Goal: Information Seeking & Learning: Check status

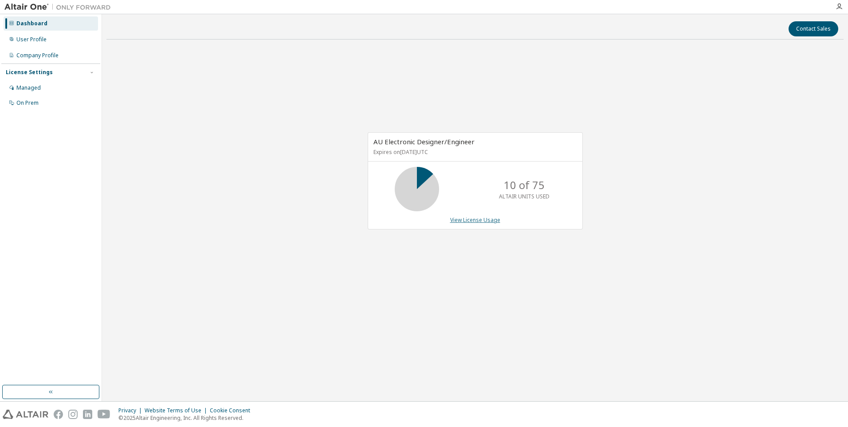
click at [465, 222] on link "View License Usage" at bounding box center [475, 220] width 50 height 8
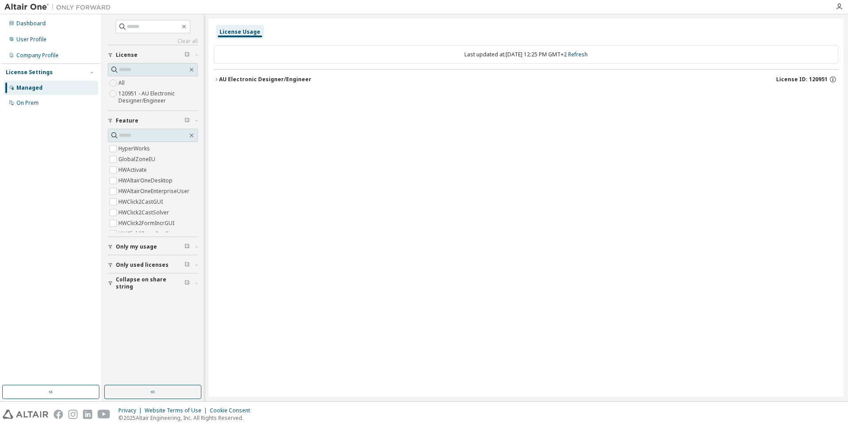
click at [217, 79] on icon "button" at bounding box center [216, 79] width 5 height 5
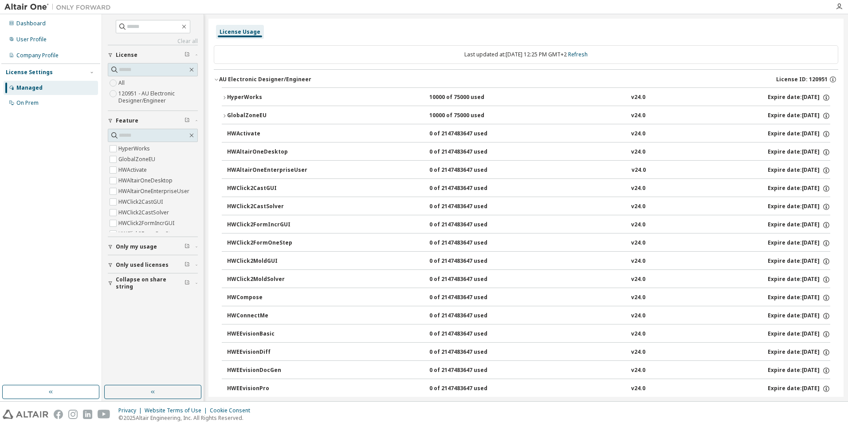
click at [218, 81] on icon "button" at bounding box center [216, 79] width 5 height 5
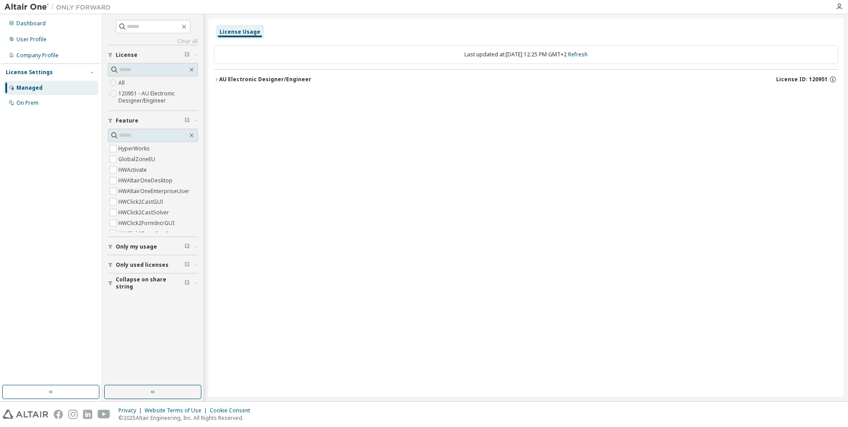
click at [114, 247] on div "button" at bounding box center [112, 246] width 8 height 5
click at [110, 294] on button "Only used licenses" at bounding box center [153, 291] width 90 height 20
click at [219, 78] on icon "button" at bounding box center [216, 79] width 5 height 5
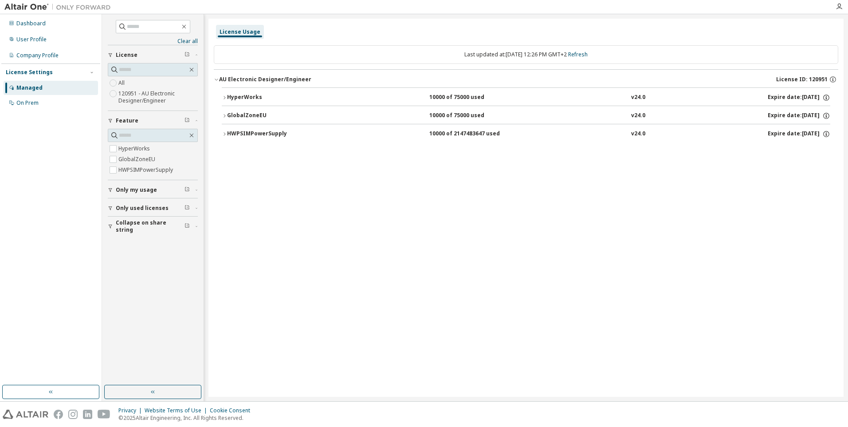
click at [224, 137] on button "HWPSIMPowerSupply 10000 of 2147483647 used v24.0 Expire date: 2025-10-16" at bounding box center [526, 134] width 608 height 20
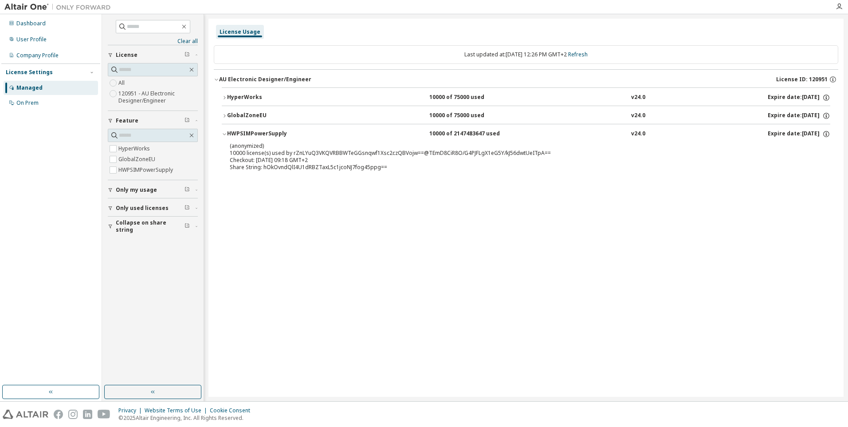
click at [226, 116] on icon "button" at bounding box center [224, 115] width 5 height 5
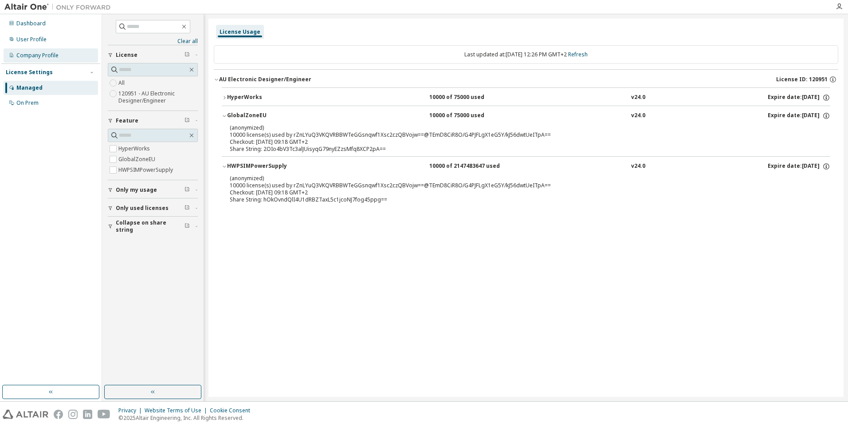
click at [38, 56] on div "Company Profile" at bounding box center [37, 55] width 42 height 7
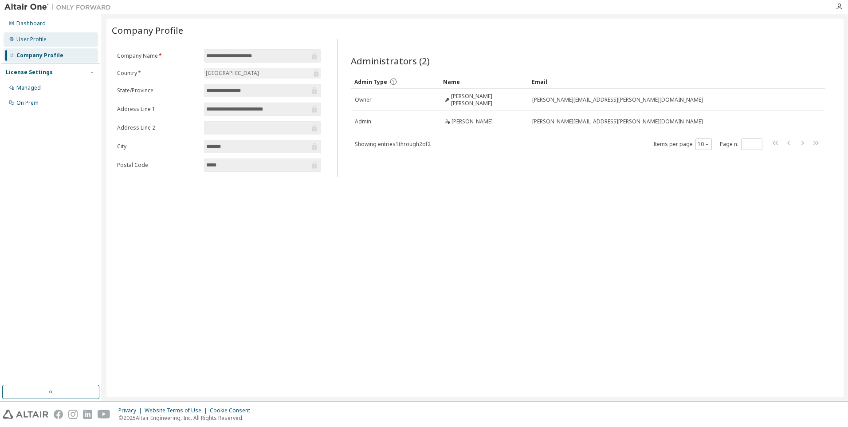
click at [48, 40] on div "User Profile" at bounding box center [51, 39] width 94 height 14
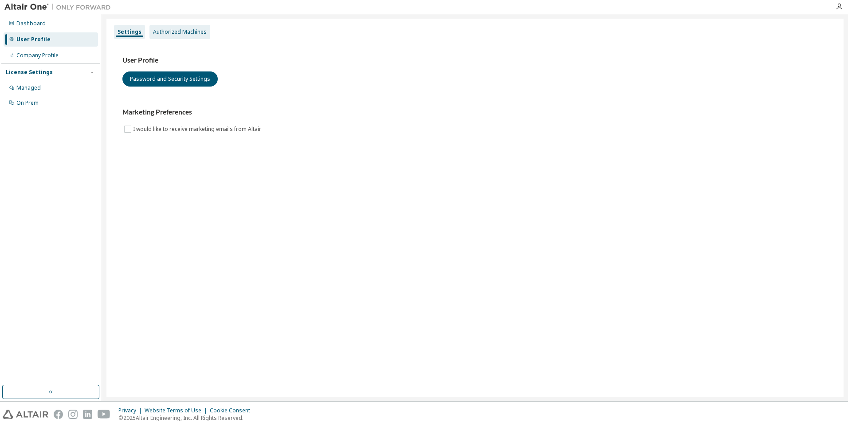
click at [174, 33] on div "Authorized Machines" at bounding box center [180, 31] width 54 height 7
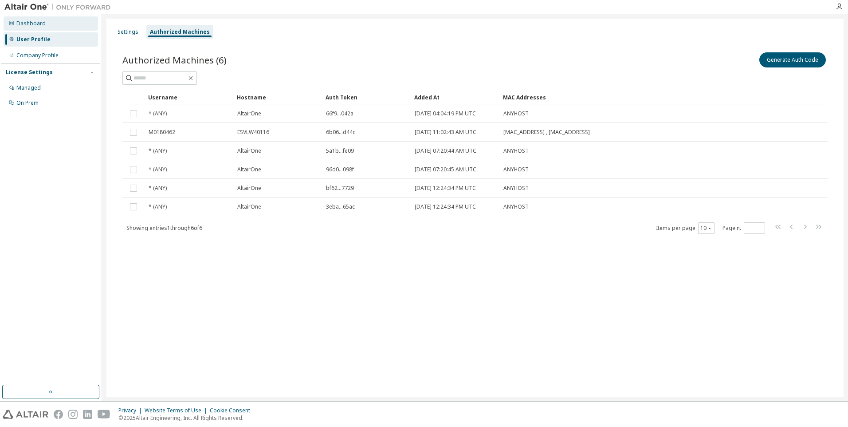
click at [49, 25] on div "Dashboard" at bounding box center [51, 23] width 94 height 14
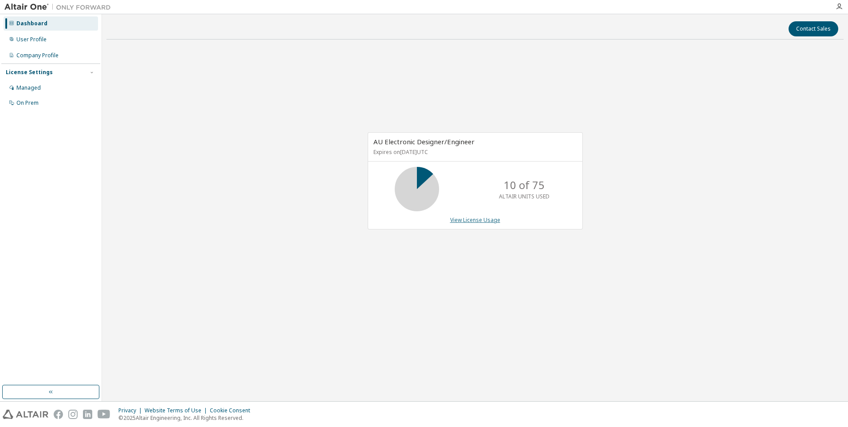
click at [456, 219] on link "View License Usage" at bounding box center [475, 220] width 50 height 8
click at [59, 51] on div "Company Profile" at bounding box center [51, 55] width 94 height 14
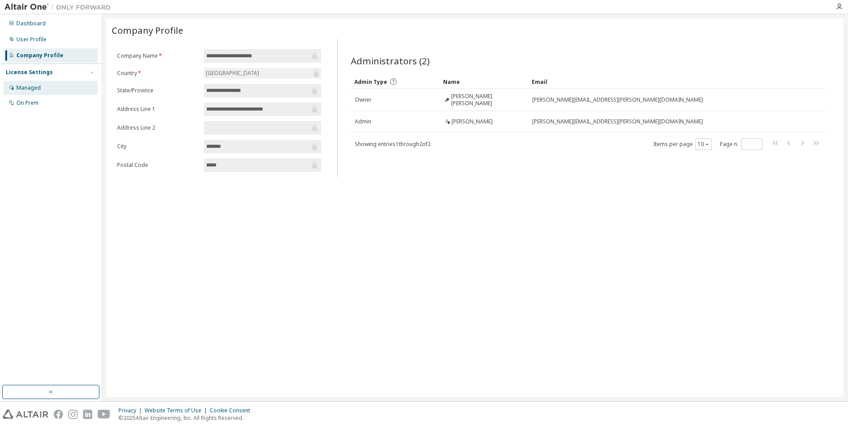
click at [46, 83] on div "Managed" at bounding box center [51, 88] width 94 height 14
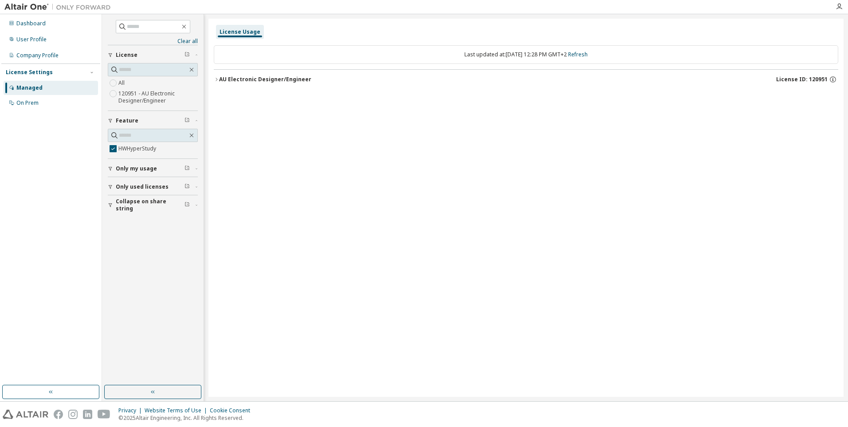
click at [219, 79] on icon "button" at bounding box center [216, 79] width 5 height 5
click at [52, 107] on div "On Prem" at bounding box center [51, 103] width 94 height 14
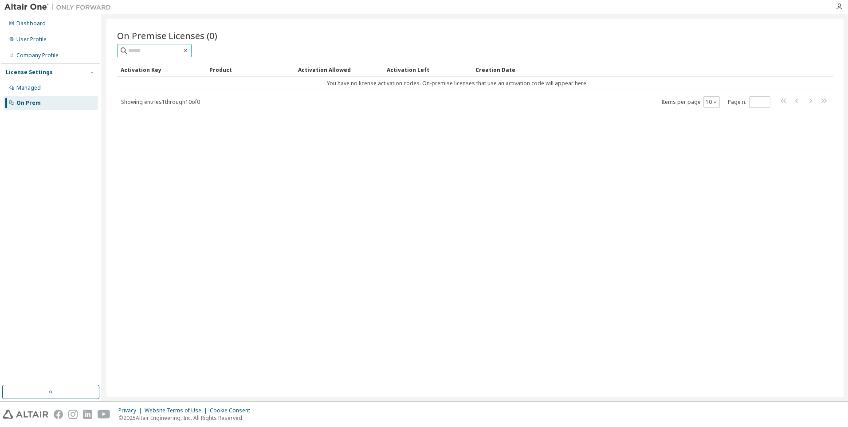
click at [167, 55] on input "text" at bounding box center [154, 50] width 53 height 9
type input "*"
click at [189, 50] on icon "button" at bounding box center [185, 50] width 7 height 7
click at [31, 38] on div "User Profile" at bounding box center [31, 39] width 30 height 7
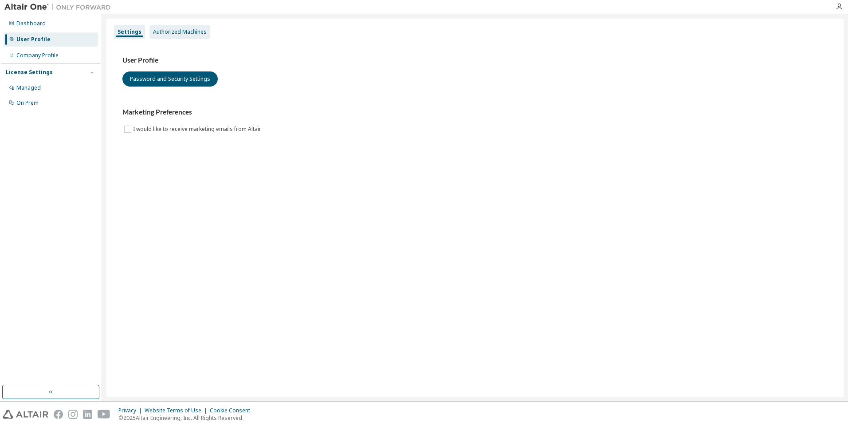
click at [181, 34] on div "Authorized Machines" at bounding box center [180, 31] width 54 height 7
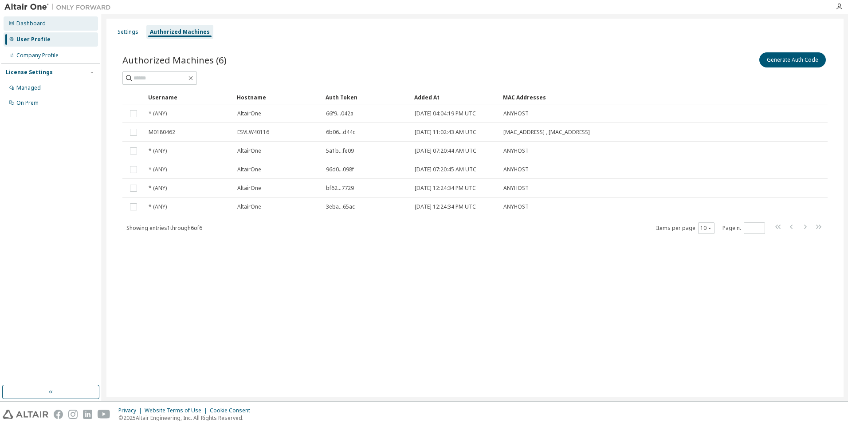
click at [42, 23] on div "Dashboard" at bounding box center [30, 23] width 29 height 7
